Goal: Task Accomplishment & Management: Use online tool/utility

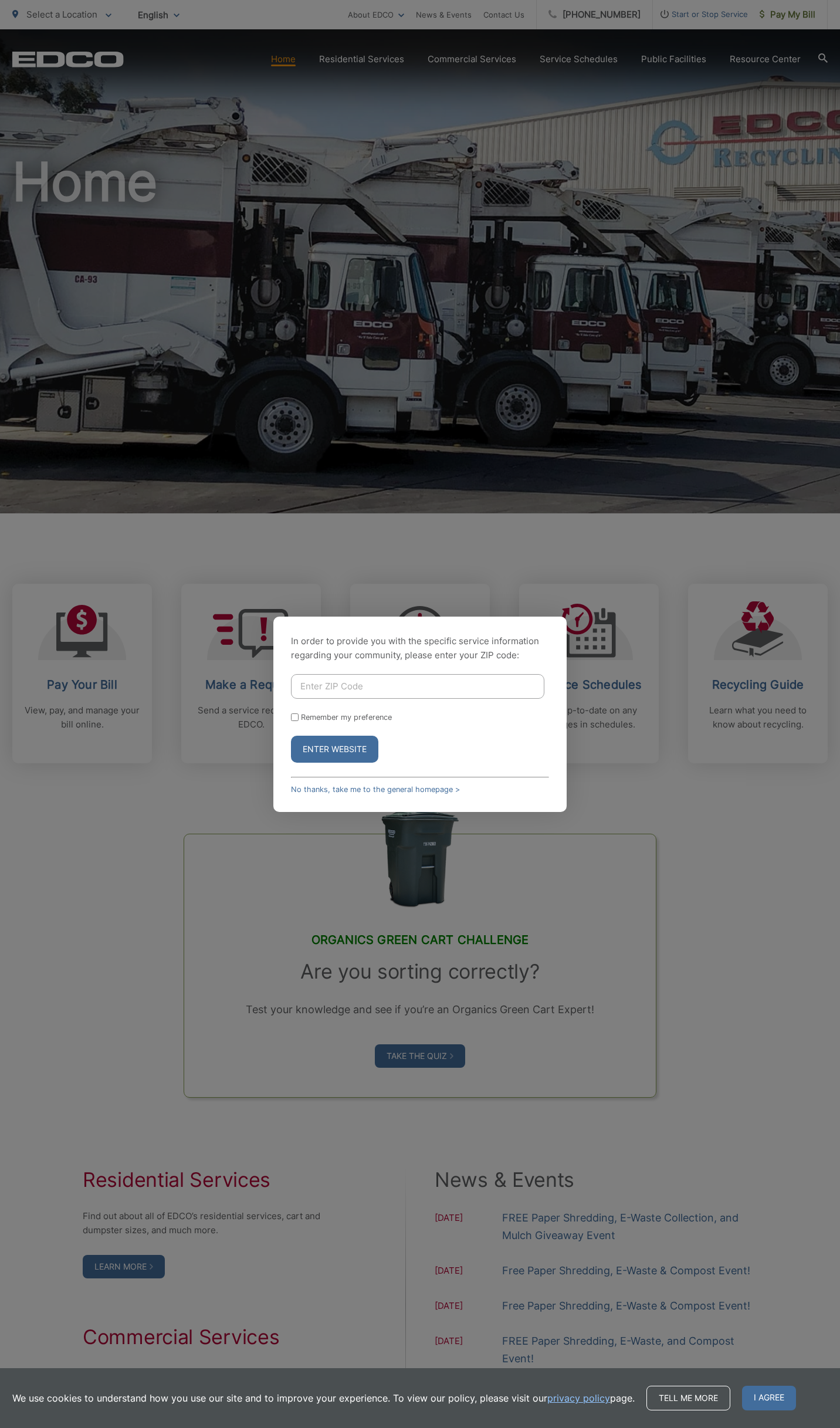
click at [409, 678] on input "Enter ZIP Code" at bounding box center [417, 686] width 254 height 25
type input "92028"
click at [295, 717] on input "Remember my preference" at bounding box center [295, 717] width 8 height 8
checkbox input "true"
click at [347, 754] on button "Enter Website" at bounding box center [335, 749] width 87 height 27
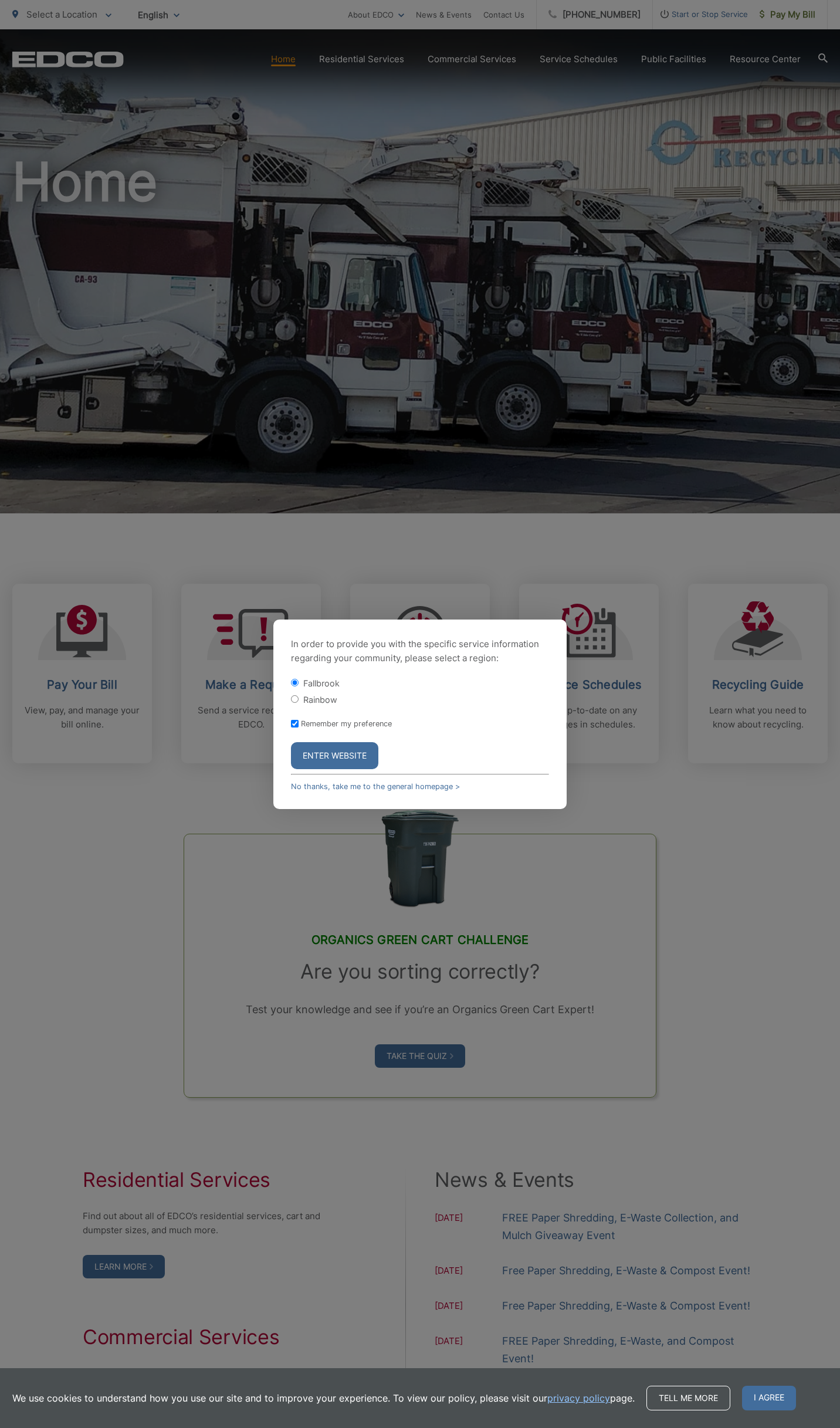
click at [341, 756] on button "Enter Website" at bounding box center [335, 756] width 87 height 27
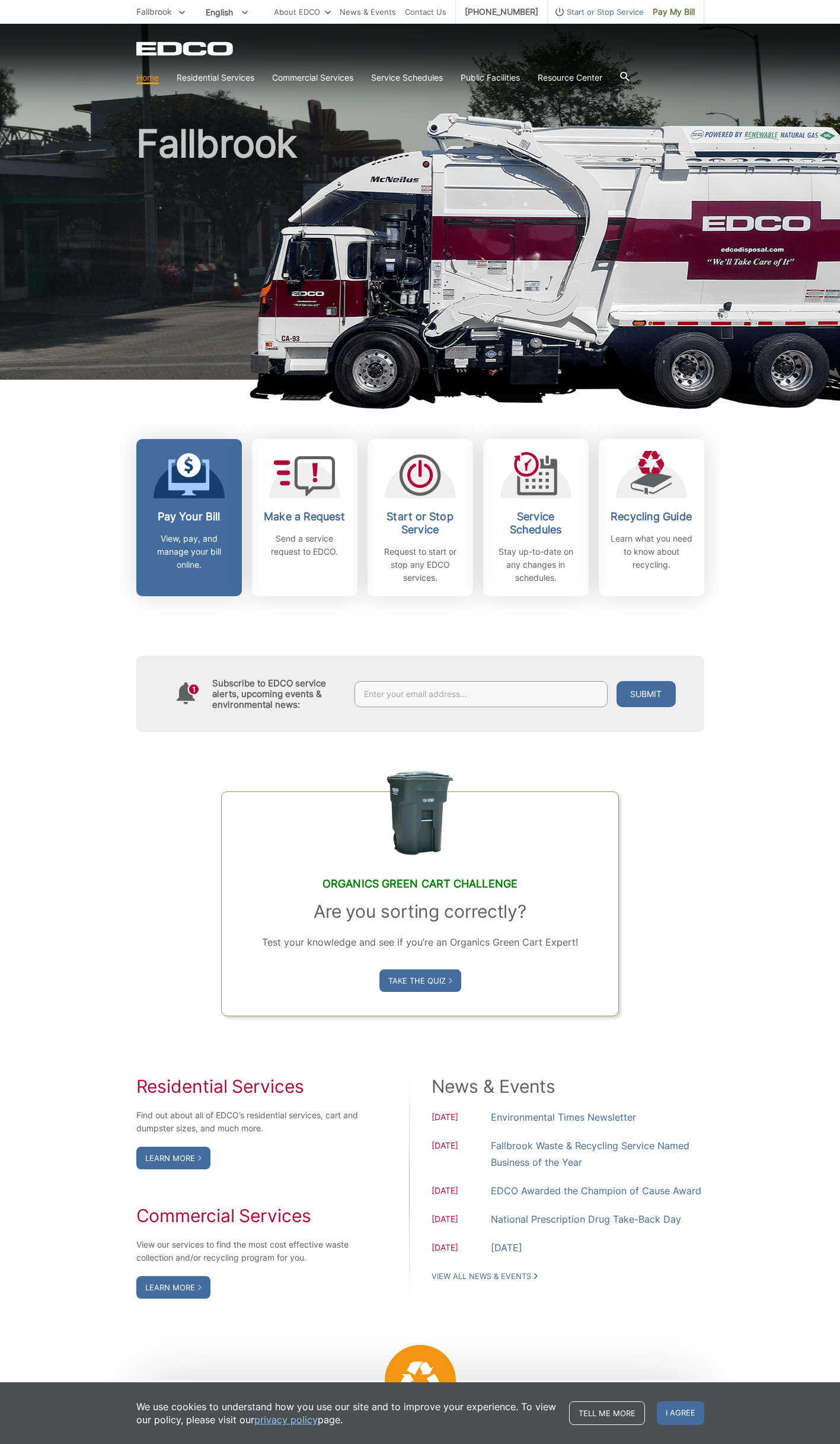
click at [177, 478] on icon at bounding box center [189, 466] width 24 height 24
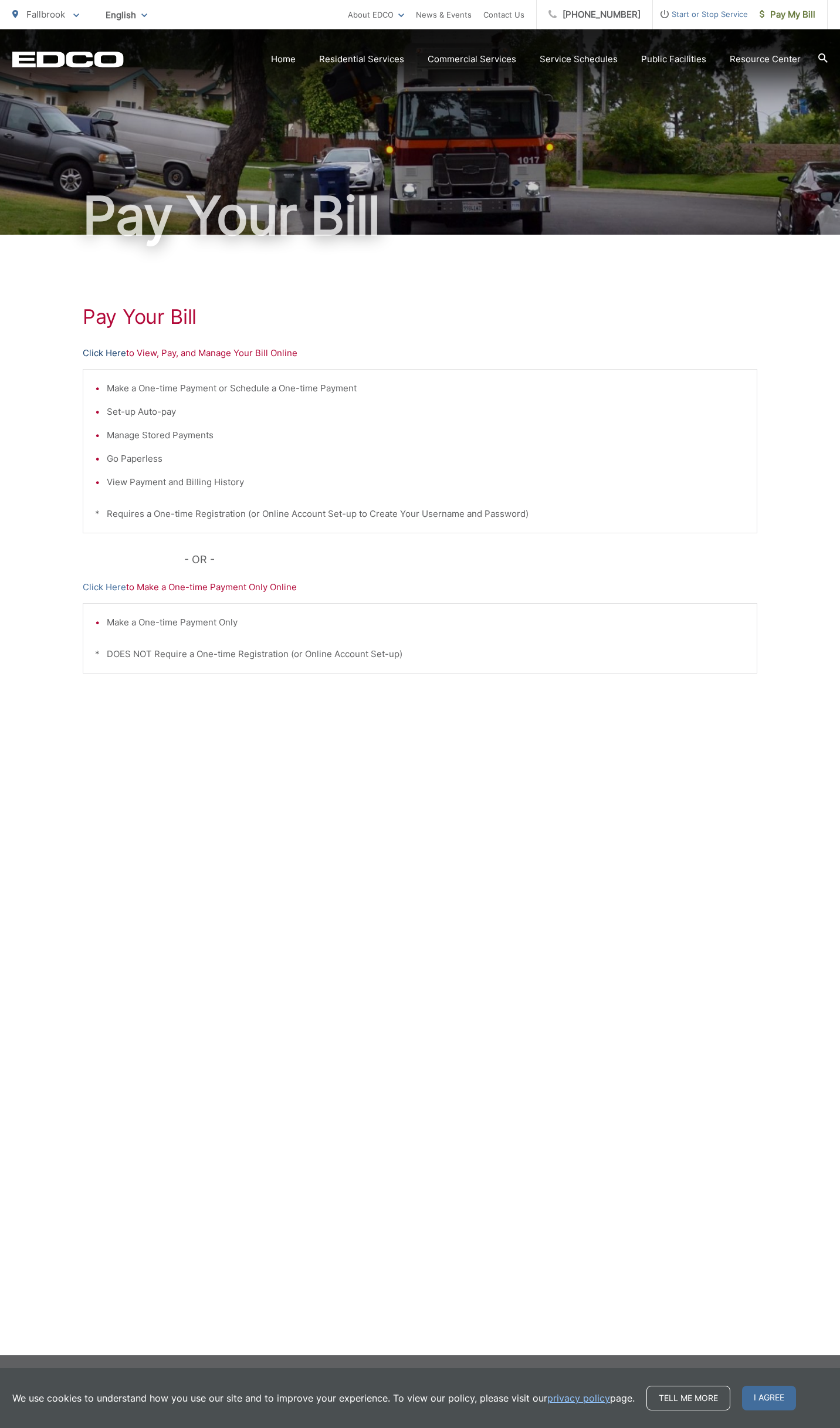
click at [105, 354] on link "Click Here" at bounding box center [104, 353] width 44 height 14
